Goal: Book appointment/travel/reservation

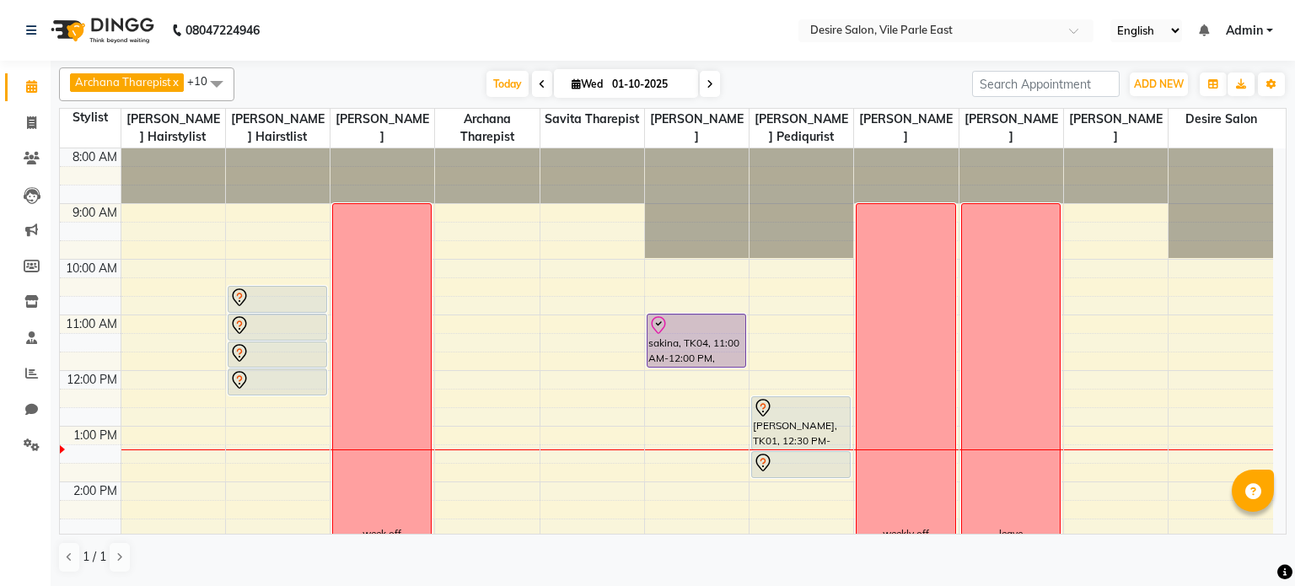
click at [604, 80] on span "Wed" at bounding box center [587, 84] width 40 height 13
select select "10"
select select "2025"
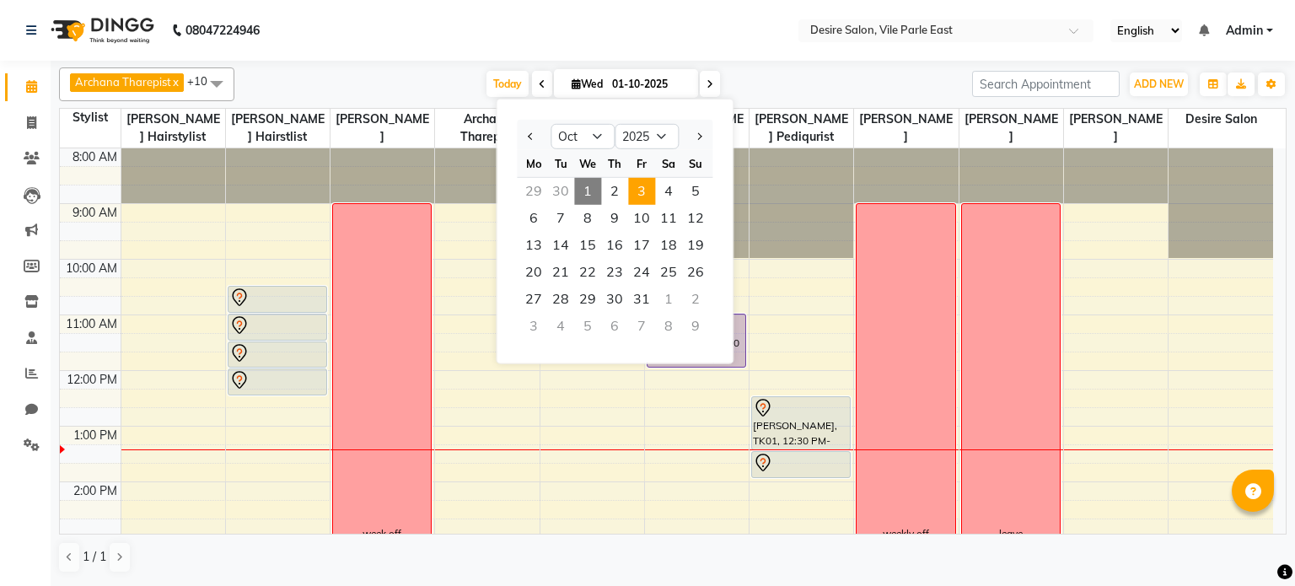
click at [644, 190] on span "3" at bounding box center [641, 191] width 27 height 27
type input "03-10-2025"
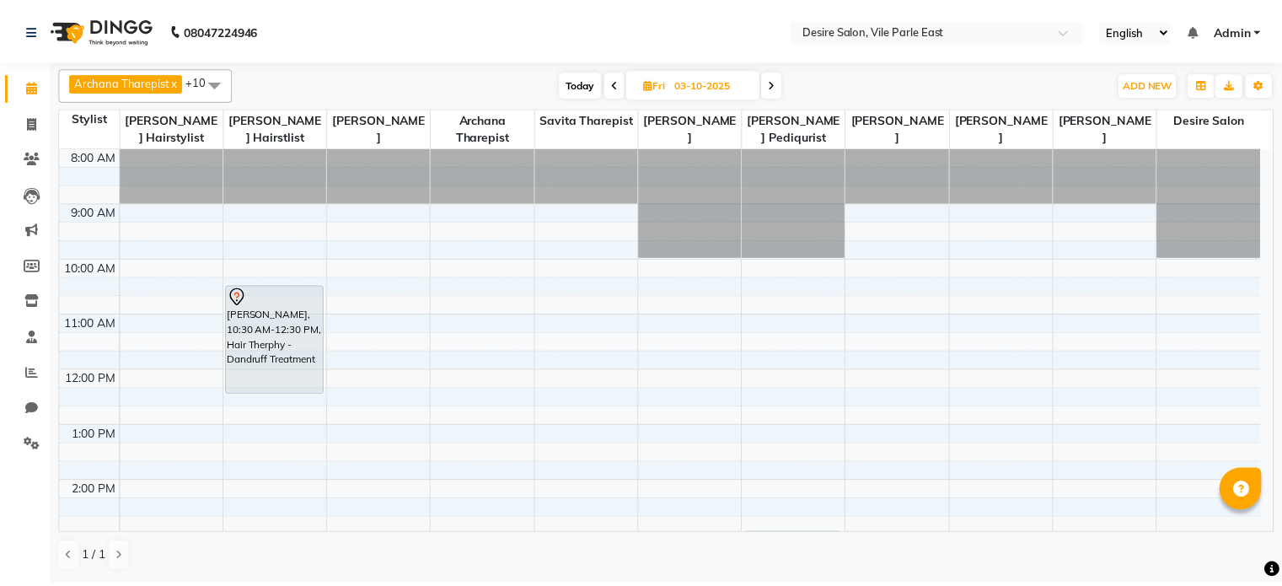
scroll to position [337, 0]
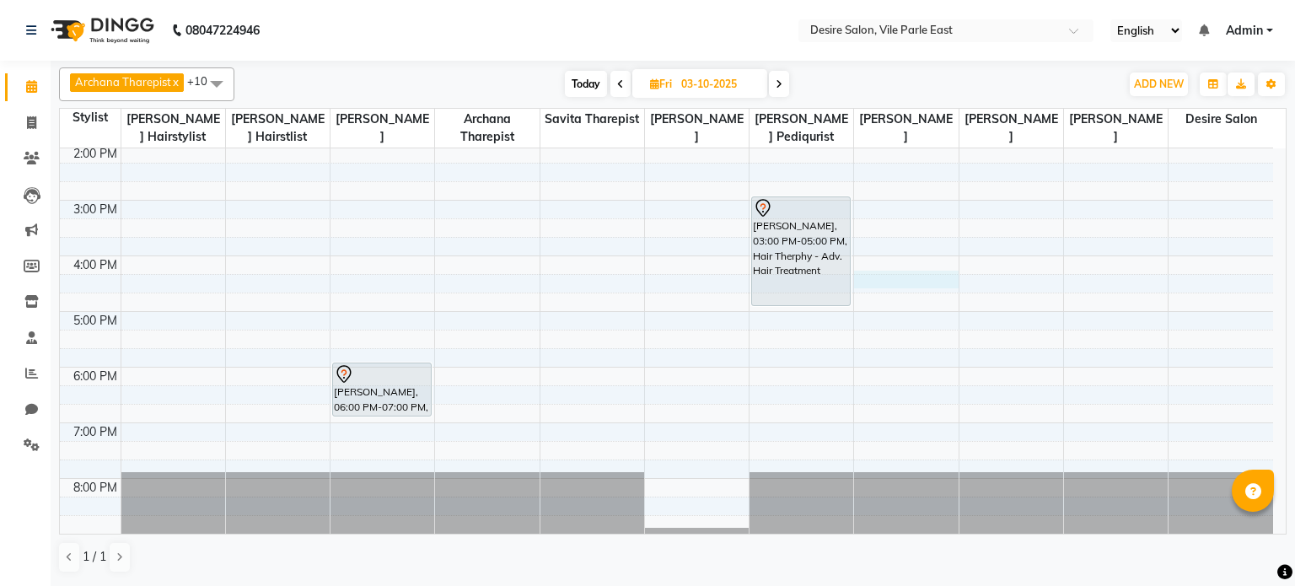
click at [877, 282] on div "8:00 AM 9:00 AM 10:00 AM 11:00 AM 12:00 PM 1:00 PM 2:00 PM 3:00 PM 4:00 PM 5:00…" at bounding box center [666, 200] width 1213 height 778
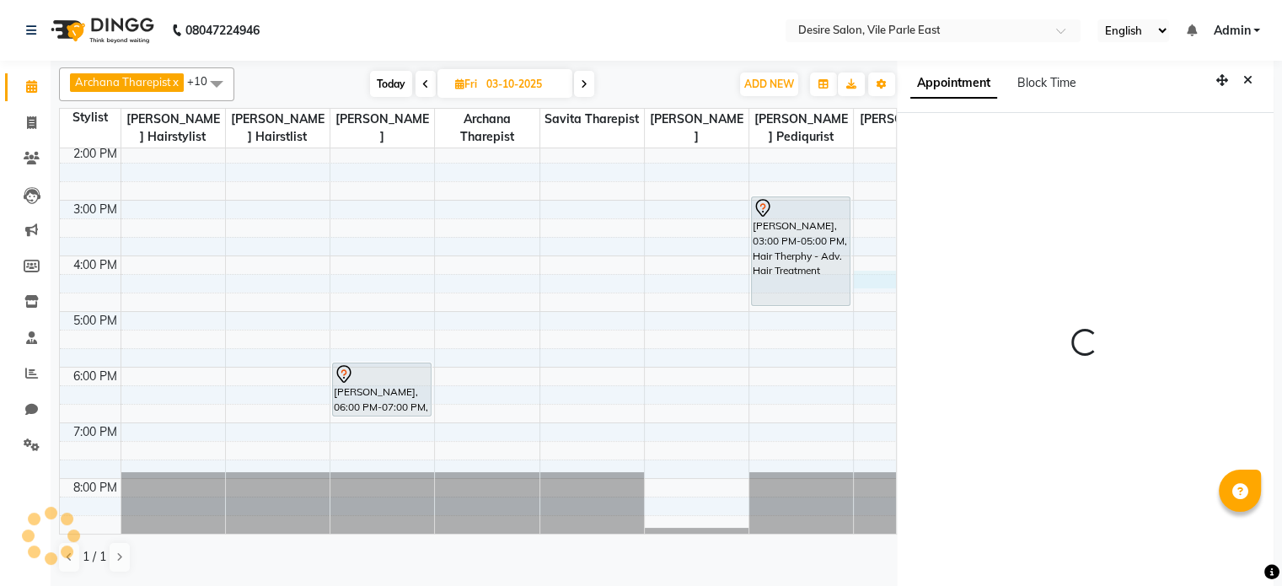
select select "75802"
select select "tentative"
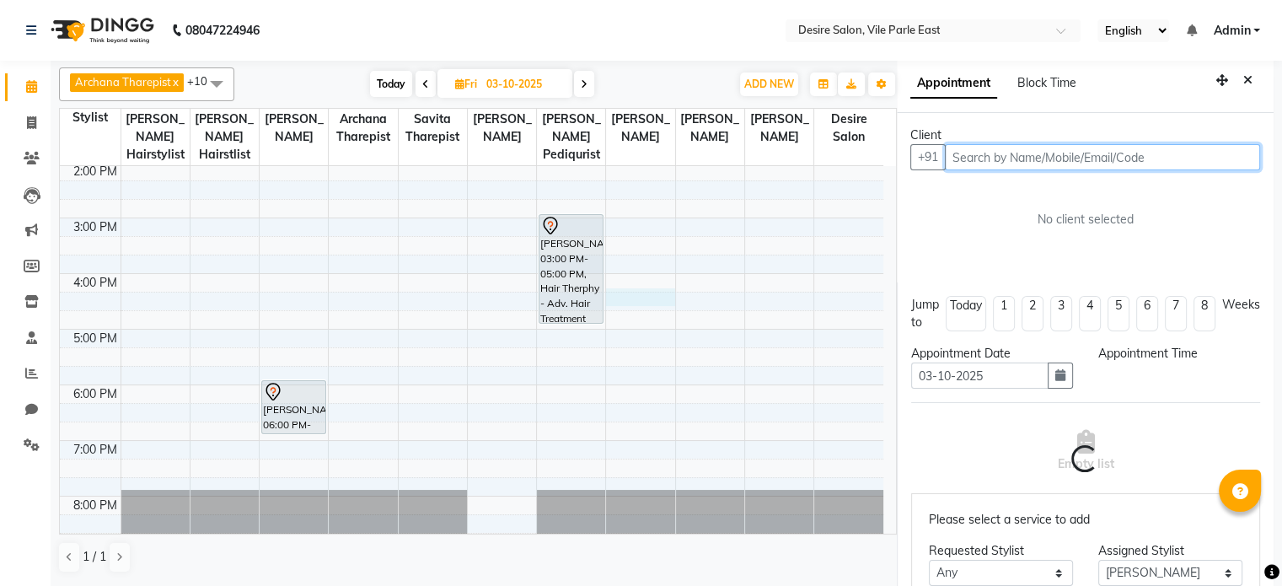
scroll to position [3, 0]
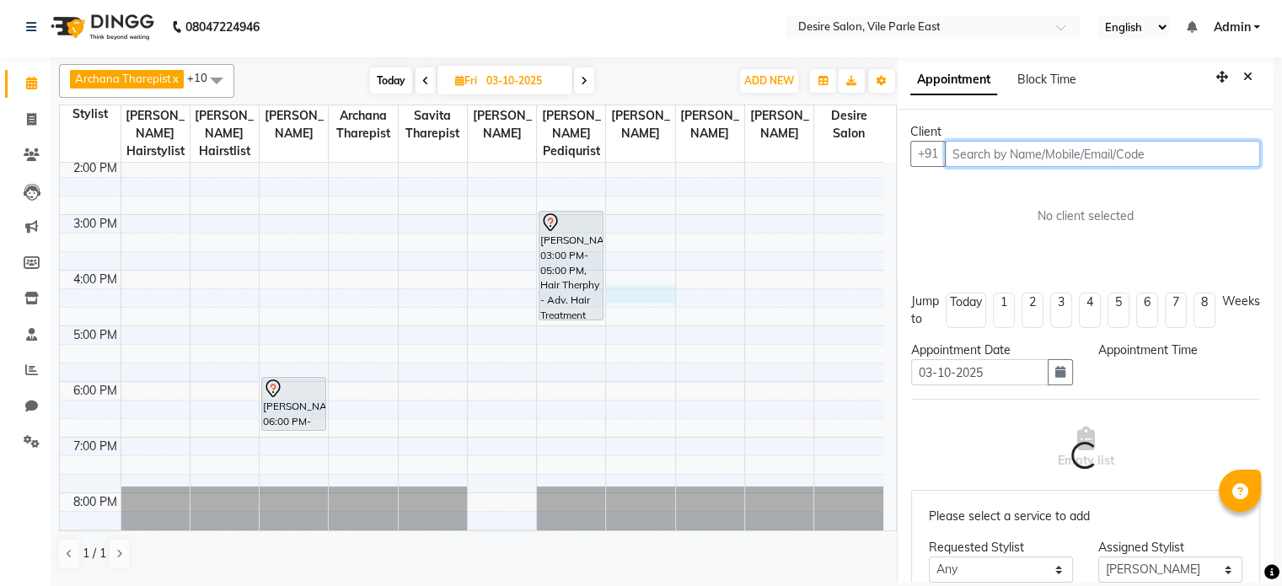
select select "975"
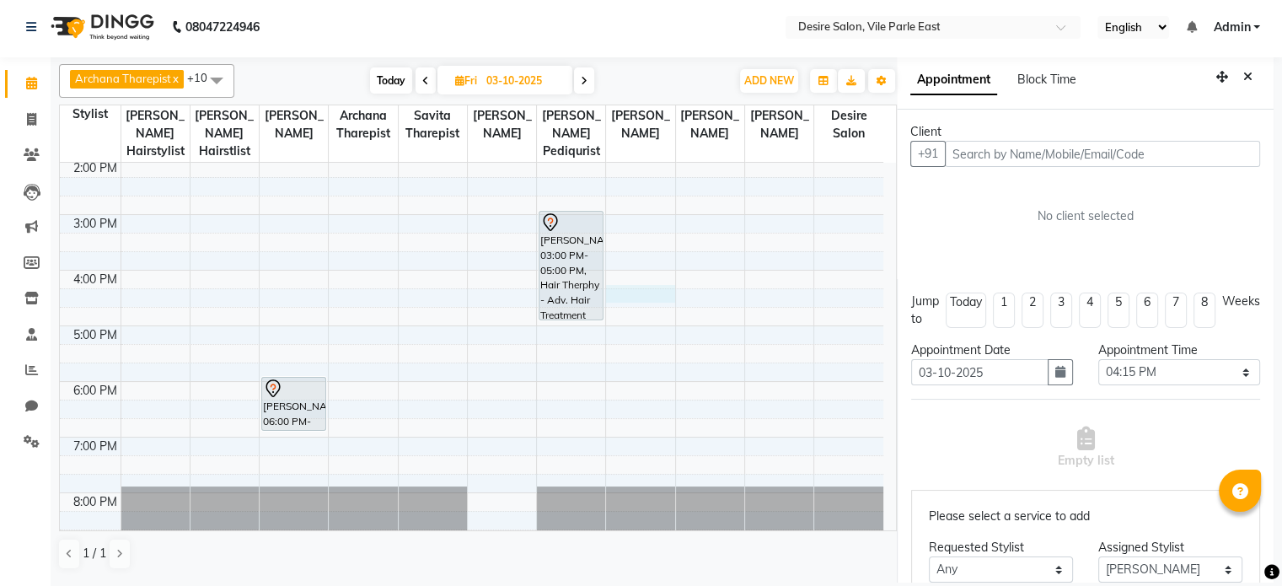
click at [484, 79] on input "03-10-2025" at bounding box center [523, 80] width 84 height 25
select select "10"
select select "2025"
